Goal: Information Seeking & Learning: Learn about a topic

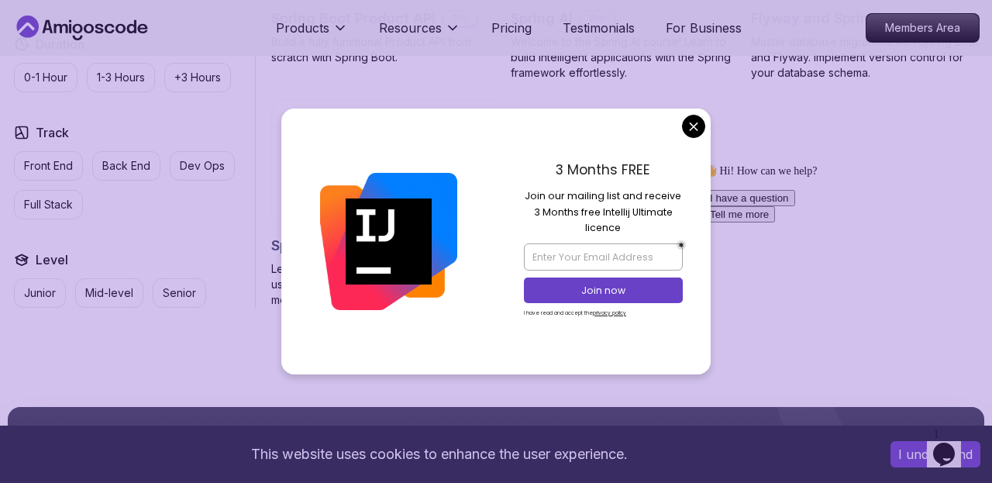
scroll to position [1313, 0]
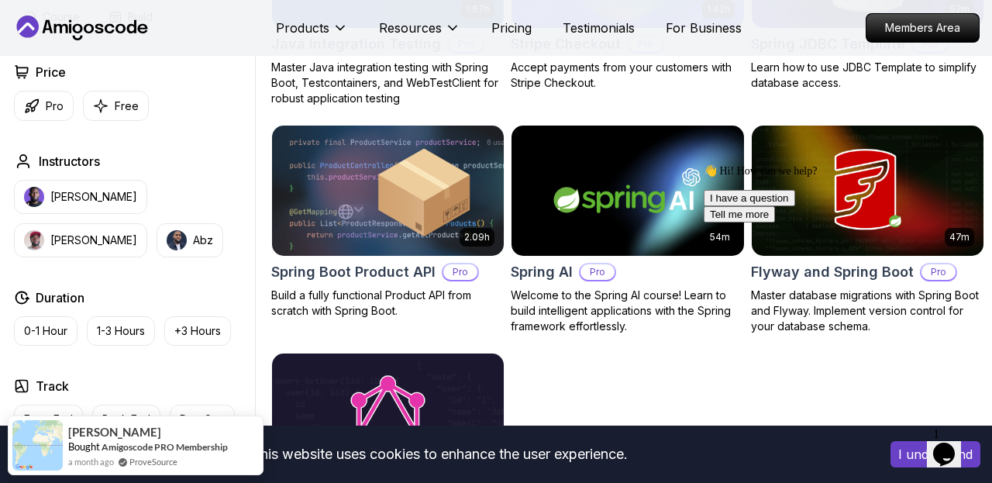
scroll to position [1042, 0]
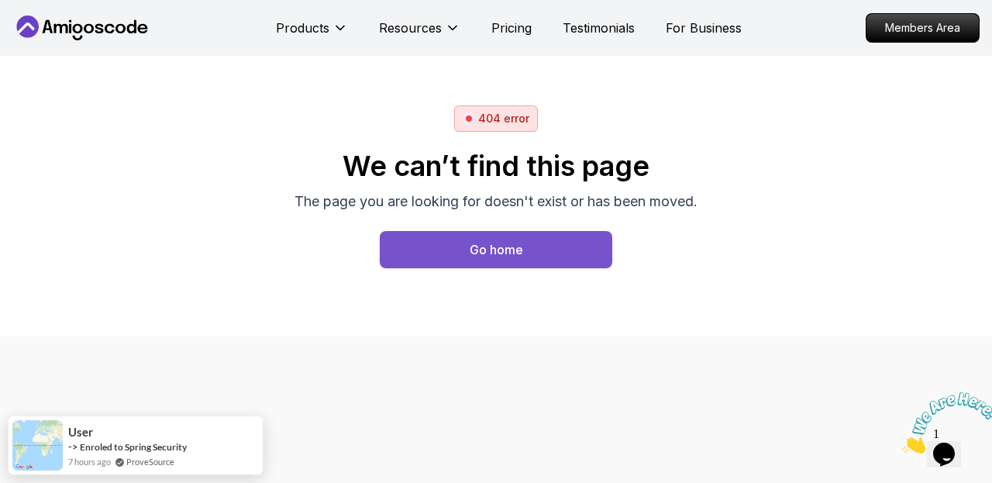
click at [453, 258] on button "Go home" at bounding box center [496, 249] width 232 height 37
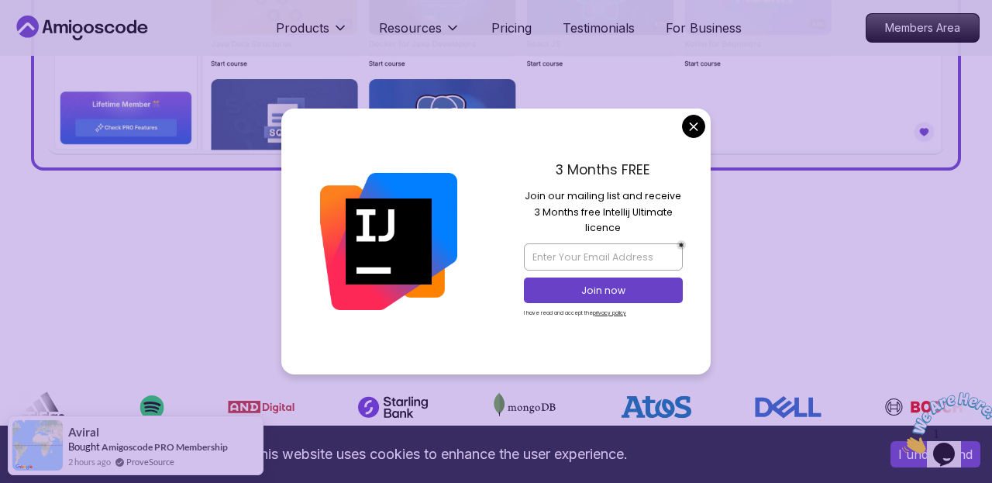
scroll to position [934, 0]
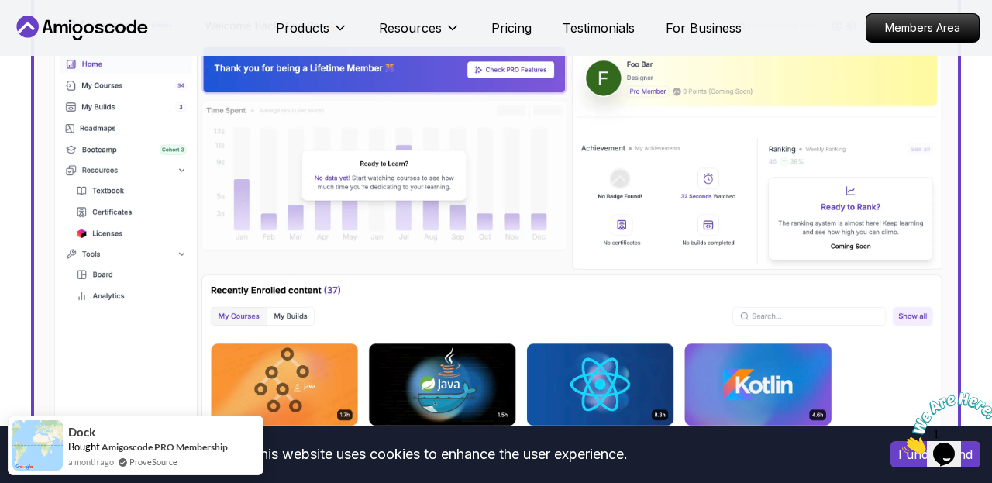
scroll to position [776, 0]
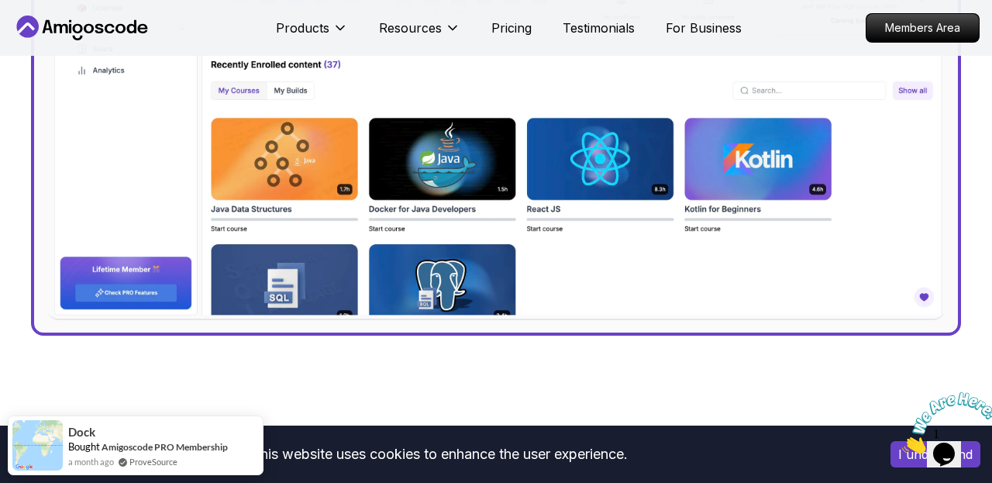
click at [320, 173] on img at bounding box center [495, 50] width 899 height 539
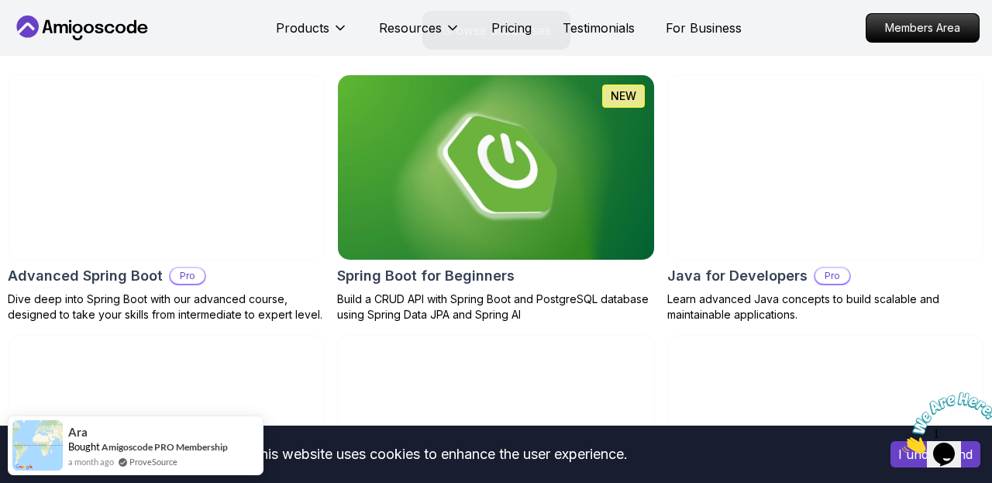
scroll to position [1622, 0]
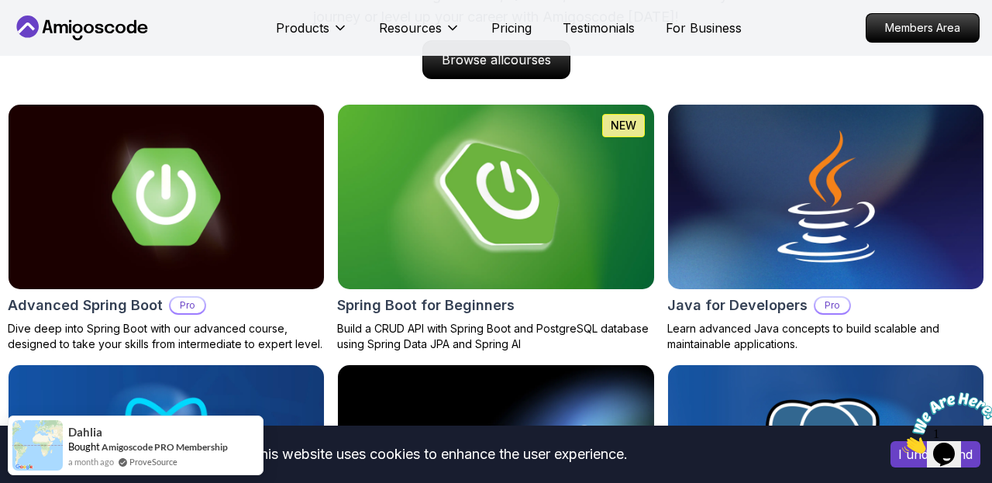
click at [405, 243] on img at bounding box center [496, 197] width 332 height 194
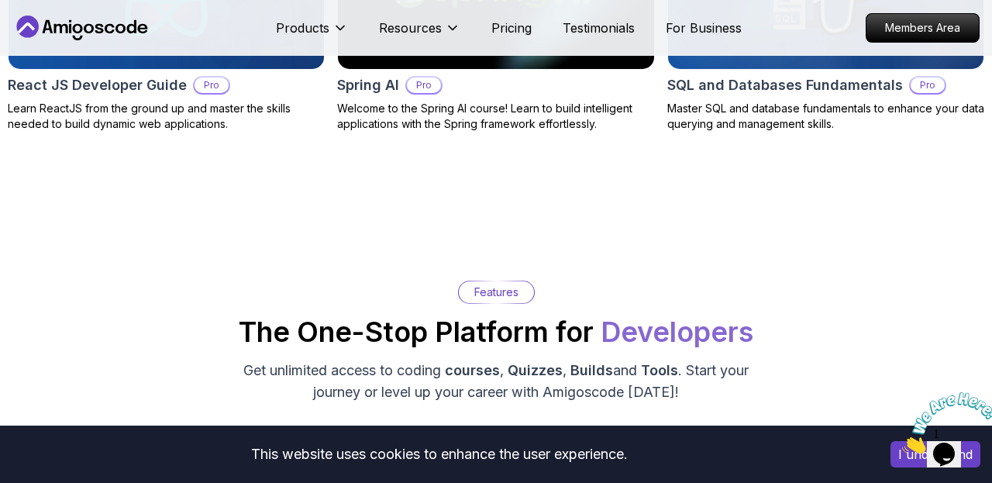
scroll to position [2140, 0]
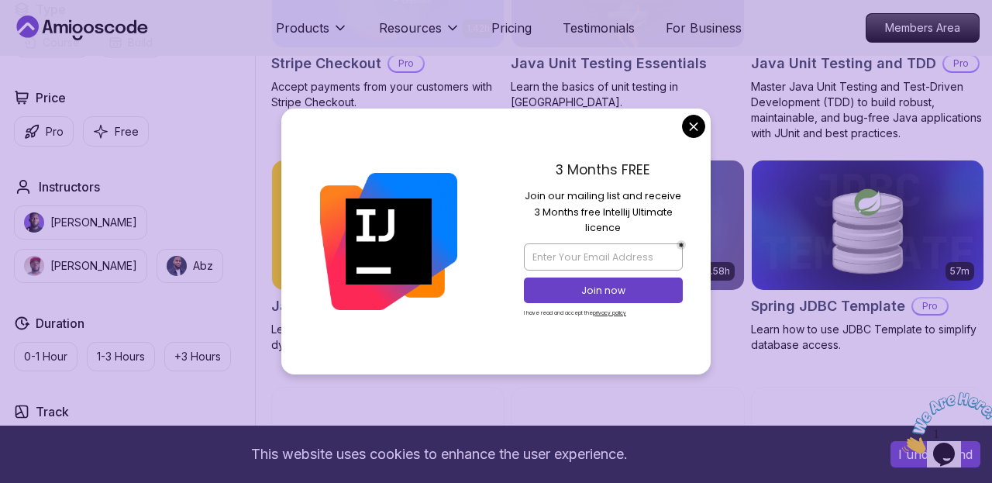
scroll to position [2648, 0]
